Goal: Check status: Check status

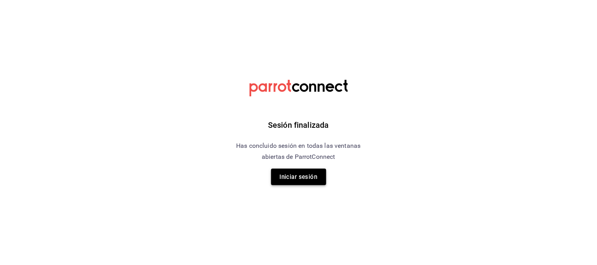
click at [290, 178] on button "Iniciar sesión" at bounding box center [298, 177] width 55 height 17
click at [290, 0] on html "Sesión finalizada Has concluido sesión en todas las ventanas abiertas de Parrot…" at bounding box center [298, 0] width 597 height 0
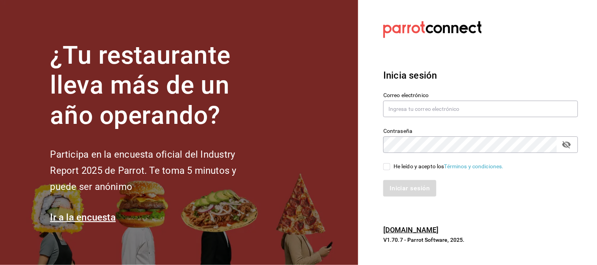
click at [288, 178] on section "¿Tu restaurante lleva más de un año operando? Participa en la encuesta oficial …" at bounding box center [179, 132] width 358 height 265
type input "[EMAIL_ADDRESS][DOMAIN_NAME]"
click at [387, 165] on input "He leído y acepto los Términos y condiciones." at bounding box center [386, 166] width 7 height 7
checkbox input "true"
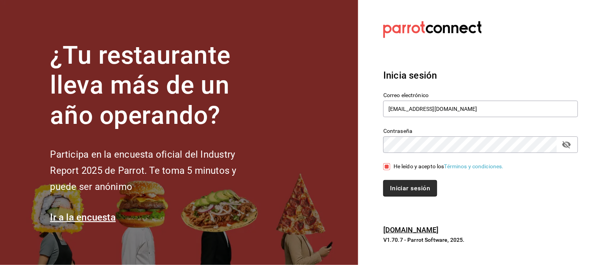
click at [391, 191] on button "Iniciar sesión" at bounding box center [410, 188] width 54 height 17
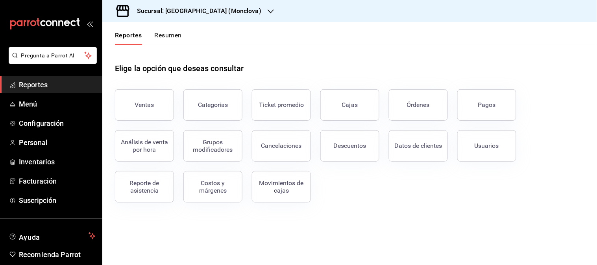
click at [473, 104] on button "Pagos" at bounding box center [486, 104] width 59 height 31
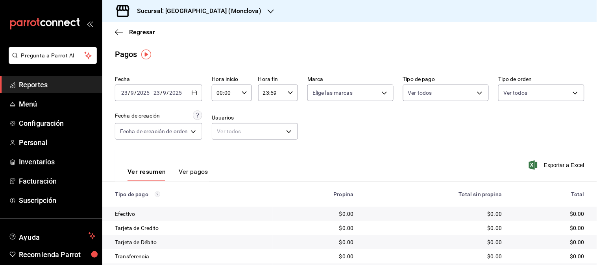
click at [268, 7] on div at bounding box center [271, 11] width 6 height 8
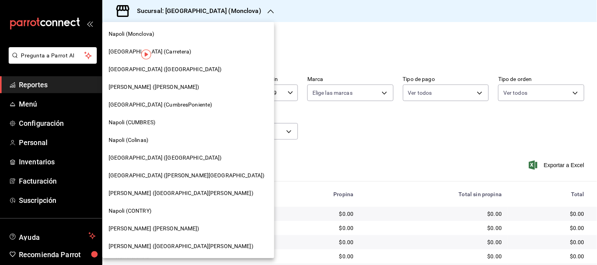
click at [136, 175] on span "Napoli (Valle Poniente)" at bounding box center [187, 176] width 156 height 8
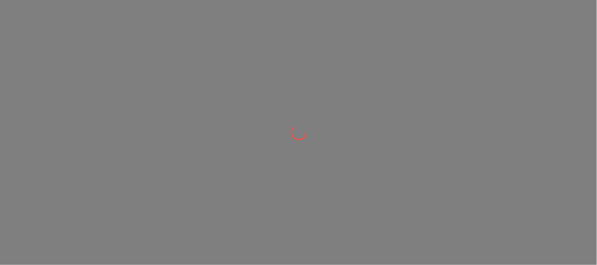
click at [138, 178] on div at bounding box center [298, 132] width 597 height 265
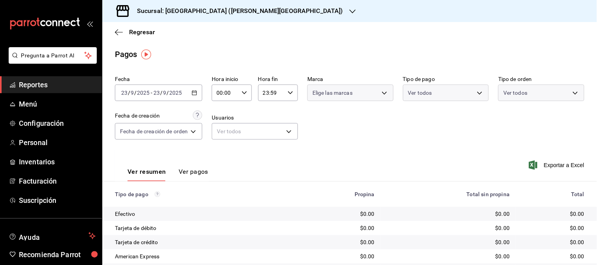
click at [196, 93] on icon "button" at bounding box center [195, 93] width 6 height 6
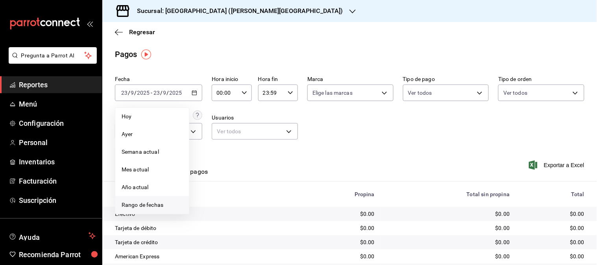
click at [150, 204] on span "Rango de fechas" at bounding box center [152, 205] width 61 height 8
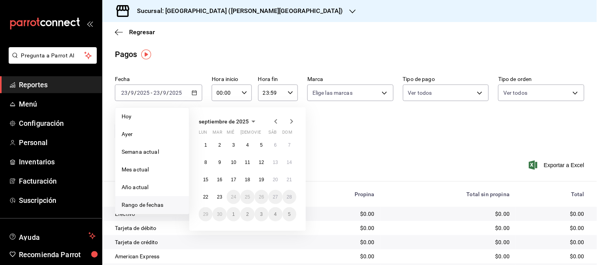
click at [278, 120] on icon "button" at bounding box center [275, 121] width 9 height 9
click at [277, 120] on icon "button" at bounding box center [275, 121] width 3 height 5
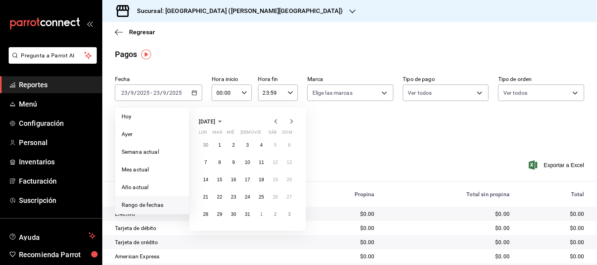
click at [277, 120] on icon "button" at bounding box center [275, 121] width 3 height 5
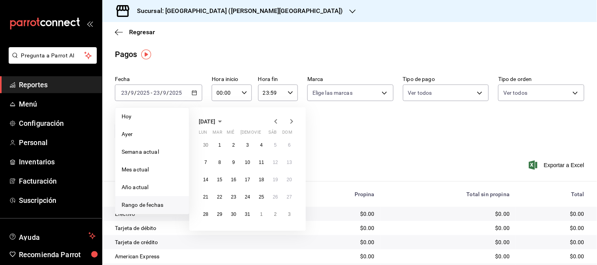
click at [277, 120] on icon "button" at bounding box center [275, 121] width 3 height 5
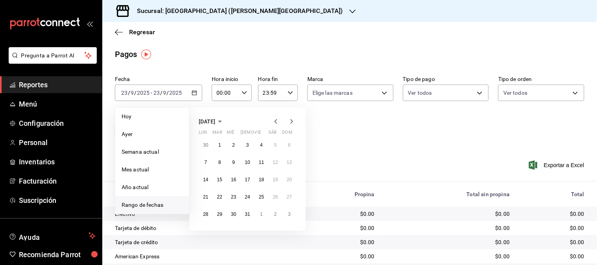
click at [277, 120] on icon "button" at bounding box center [275, 121] width 3 height 5
click at [276, 120] on icon "button" at bounding box center [275, 121] width 3 height 5
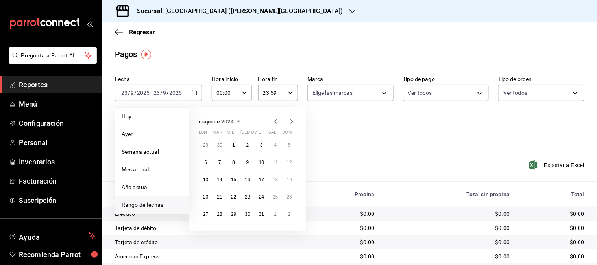
click at [276, 120] on icon "button" at bounding box center [275, 121] width 3 height 5
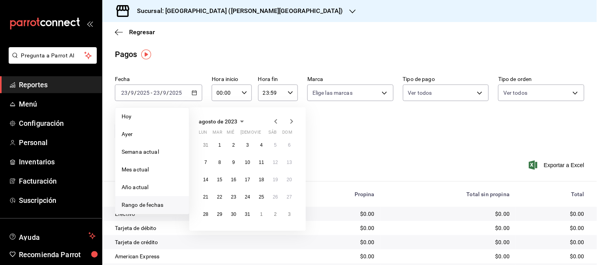
click at [290, 121] on icon "button" at bounding box center [291, 121] width 9 height 9
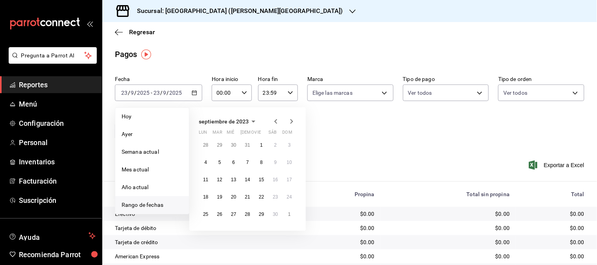
click at [290, 121] on icon "button" at bounding box center [291, 121] width 9 height 9
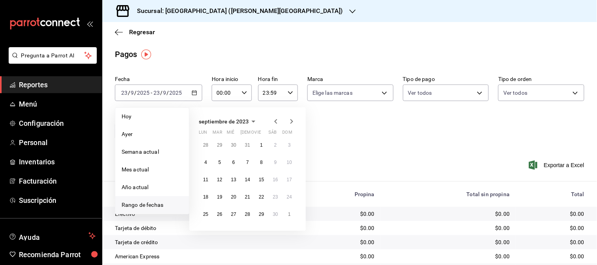
click at [290, 121] on icon "button" at bounding box center [291, 121] width 9 height 9
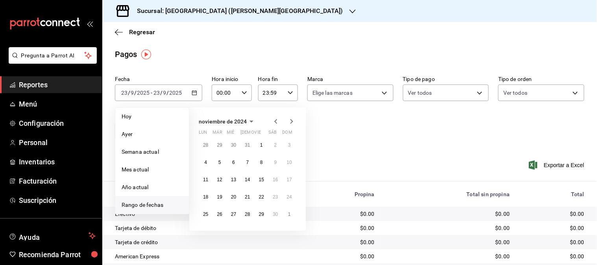
click at [290, 121] on icon "button" at bounding box center [291, 121] width 9 height 9
click at [205, 146] on abbr "30" at bounding box center [205, 146] width 5 height 6
click at [289, 230] on abbr "5" at bounding box center [289, 232] width 3 height 6
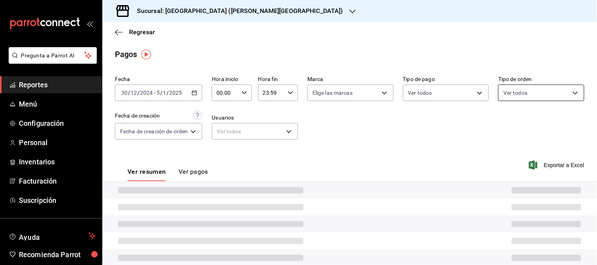
click at [571, 93] on body "Pregunta a Parrot AI Reportes Menú Configuración Personal Inventarios Facturaci…" at bounding box center [298, 132] width 597 height 265
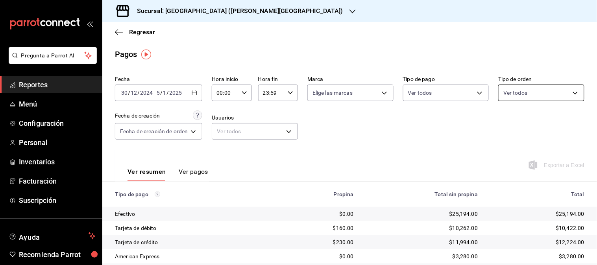
click at [566, 92] on div at bounding box center [298, 132] width 597 height 265
click at [565, 96] on body "Pregunta a Parrot AI Reportes Menú Configuración Personal Inventarios Facturaci…" at bounding box center [298, 132] width 597 height 265
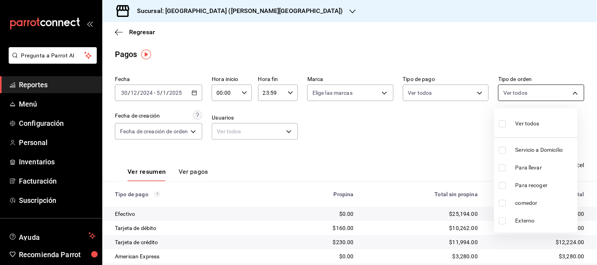
click at [565, 96] on div at bounding box center [298, 132] width 597 height 265
click at [566, 90] on body "Pregunta a Parrot AI Reportes Menú Configuración Personal Inventarios Facturaci…" at bounding box center [298, 132] width 597 height 265
click at [532, 201] on span "comedor" at bounding box center [545, 203] width 59 height 8
checkbox input "false"
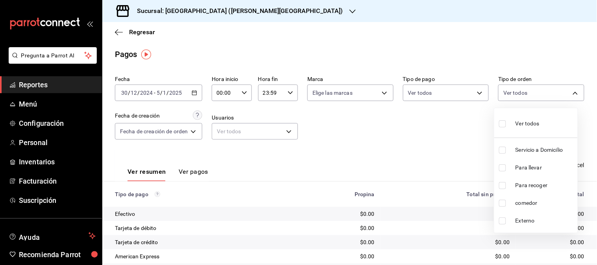
click at [526, 202] on span "comedor" at bounding box center [545, 203] width 59 height 8
type input "4ed6a3ad-ca57-4bdf-910b-e1f11494eb6e"
checkbox input "true"
click at [526, 202] on span "comedor" at bounding box center [545, 203] width 59 height 8
checkbox input "false"
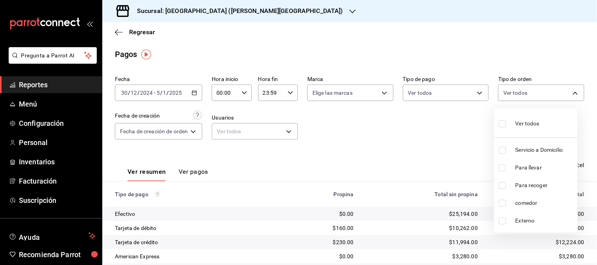
click at [526, 202] on span "comedor" at bounding box center [545, 203] width 59 height 8
type input "4ed6a3ad-ca57-4bdf-910b-e1f11494eb6e"
checkbox input "true"
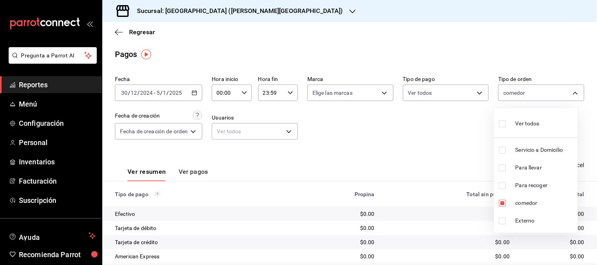
click at [429, 146] on div at bounding box center [298, 132] width 597 height 265
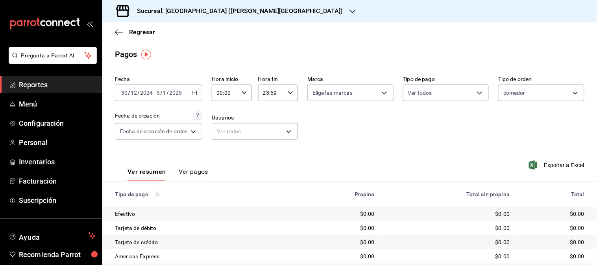
click at [350, 10] on icon "button" at bounding box center [353, 11] width 6 height 6
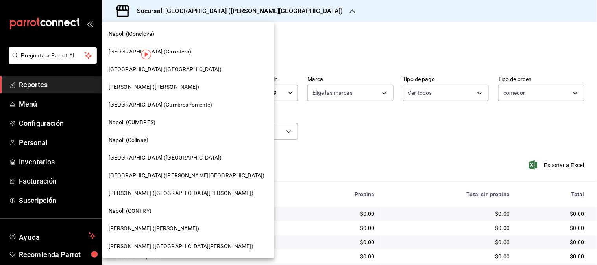
click at [139, 138] on span "Napoli (Colinas)" at bounding box center [129, 140] width 40 height 8
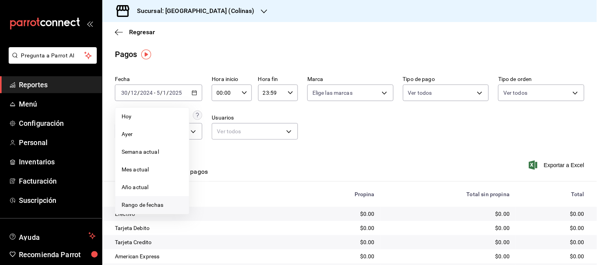
click at [138, 204] on span "Rango de fechas" at bounding box center [152, 205] width 61 height 8
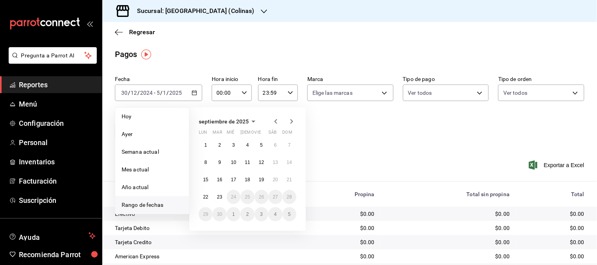
click at [274, 121] on icon "button" at bounding box center [275, 121] width 9 height 9
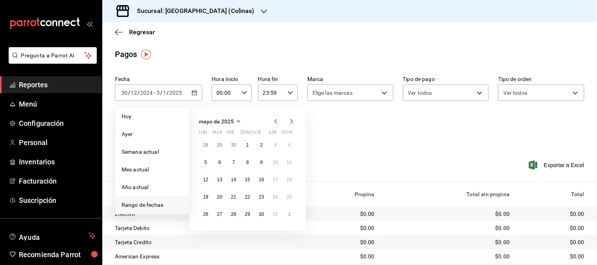
click at [274, 121] on icon "button" at bounding box center [275, 121] width 9 height 9
click at [274, 122] on icon "button" at bounding box center [275, 121] width 9 height 9
click at [205, 147] on abbr "30" at bounding box center [205, 146] width 5 height 6
click at [289, 233] on abbr "5" at bounding box center [289, 232] width 3 height 6
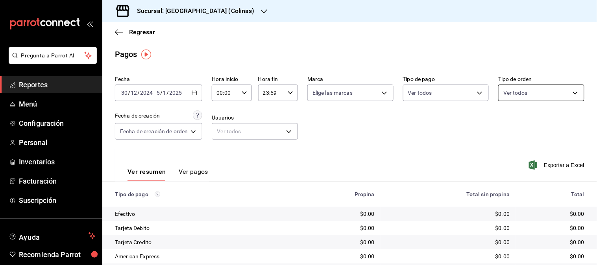
click at [567, 94] on body "Pregunta a Parrot AI Reportes Menú Configuración Personal Inventarios Facturaci…" at bounding box center [298, 132] width 597 height 265
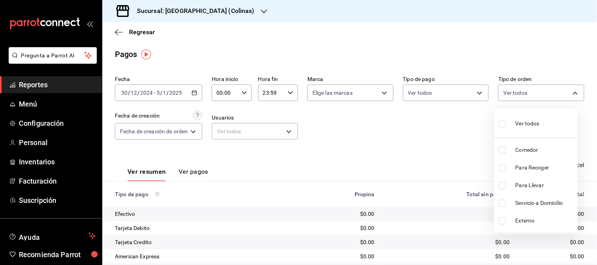
click at [531, 150] on span "Comedor" at bounding box center [545, 150] width 59 height 8
type input "ab39d080-767f-4630-883a-209d7abd25c8"
checkbox input "true"
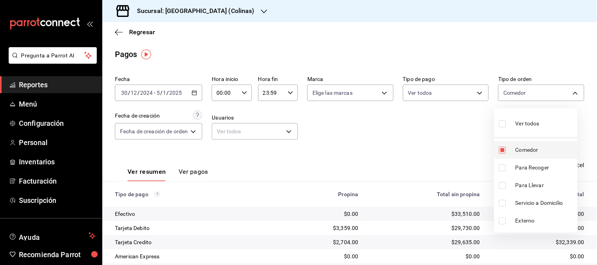
click at [522, 149] on span "Comedor" at bounding box center [545, 150] width 59 height 8
checkbox input "false"
click at [522, 148] on span "Comedor" at bounding box center [545, 150] width 59 height 8
type input "ab39d080-767f-4630-883a-209d7abd25c8"
checkbox input "true"
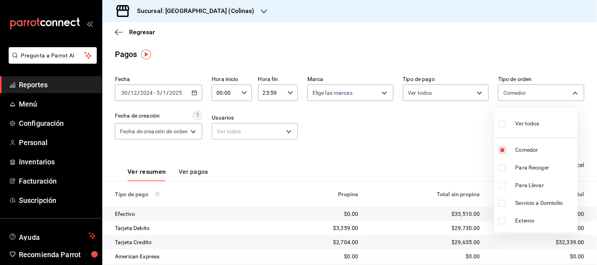
click at [456, 132] on div at bounding box center [298, 132] width 597 height 265
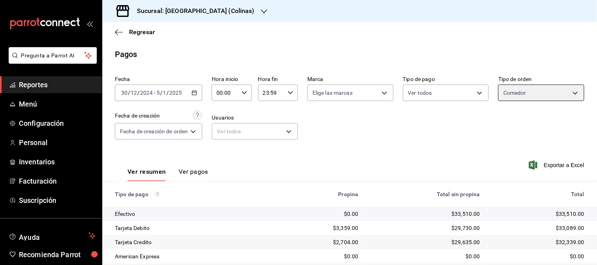
scroll to position [96, 0]
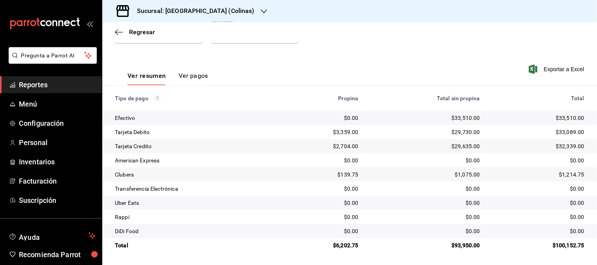
click at [385, 165] on div "$0.00" at bounding box center [425, 161] width 109 height 8
click at [200, 74] on button "Ver pagos" at bounding box center [194, 78] width 30 height 13
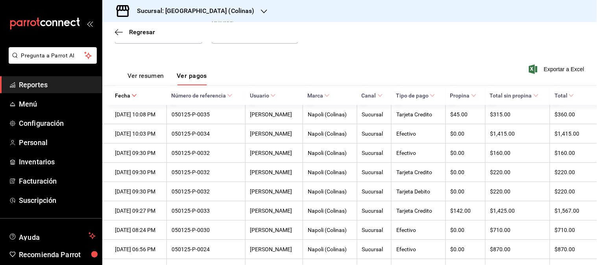
click at [148, 75] on button "Ver resumen" at bounding box center [146, 78] width 37 height 13
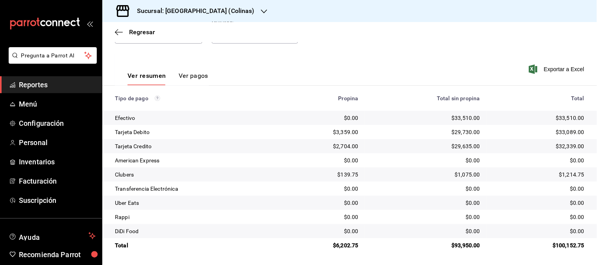
scroll to position [96, 0]
